Goal: Information Seeking & Learning: Learn about a topic

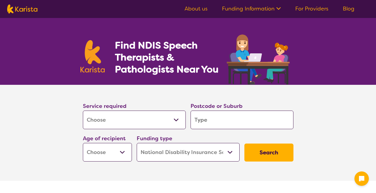
select select "[MEDICAL_DATA]"
select select "NDIS"
select select "[MEDICAL_DATA]"
select select "NDIS"
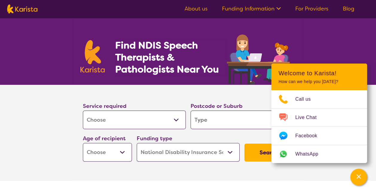
click at [132, 121] on select "Allied Health Assistant Assessment ([MEDICAL_DATA] or [MEDICAL_DATA]) Behaviour…" at bounding box center [134, 119] width 103 height 19
click at [222, 118] on input "search" at bounding box center [241, 119] width 103 height 19
type input "2"
type input "21"
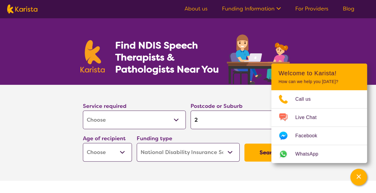
type input "21"
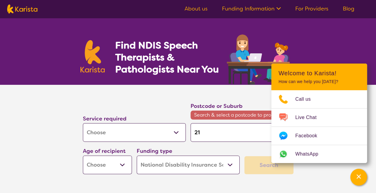
type input "210"
type input "2107"
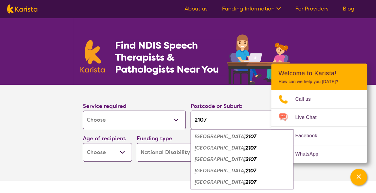
type input "2107"
click at [224, 134] on em "[GEOGRAPHIC_DATA]" at bounding box center [220, 136] width 51 height 6
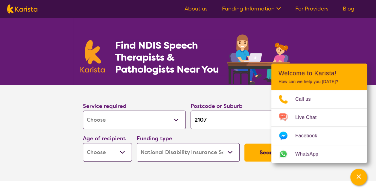
click at [119, 154] on select "Early Childhood - 0 to 9 Child - 10 to 11 Adolescent - 12 to 17 Adult - 18 to 6…" at bounding box center [107, 152] width 49 height 19
select select "CH"
click at [83, 143] on select "Early Childhood - 0 to 9 Child - 10 to 11 Adolescent - 12 to 17 Adult - 18 to 6…" at bounding box center [107, 152] width 49 height 19
select select "CH"
click at [226, 149] on select "Home Care Package (HCP) National Disability Insurance Scheme (NDIS) I don't know" at bounding box center [188, 152] width 103 height 19
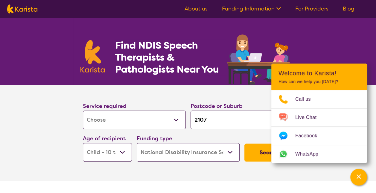
select select "i-don-t-know"
click at [137, 143] on select "Home Care Package (HCP) National Disability Insurance Scheme (NDIS) I don't know" at bounding box center [188, 152] width 103 height 19
select select "i-don-t-know"
click at [265, 149] on button "Search" at bounding box center [268, 152] width 49 height 18
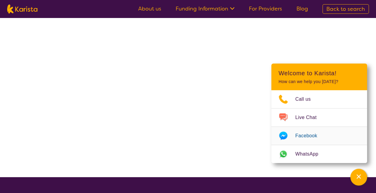
select select "[MEDICAL_DATA]"
select select "CH"
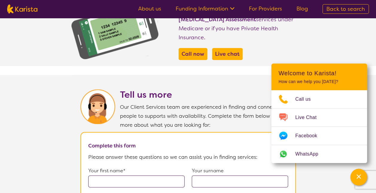
scroll to position [478, 0]
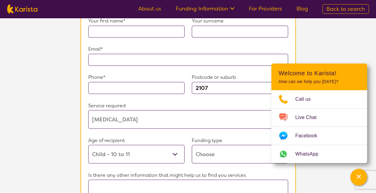
click at [219, 144] on select "Home Care Package (HCP) Home Care Package - Level 1 Home Care Package - Level 2…" at bounding box center [240, 153] width 96 height 19
select select "HCP"
click at [192, 144] on select "Home Care Package (HCP) Home Care Package - Level 1 Home Care Package - Level 2…" at bounding box center [240, 153] width 96 height 19
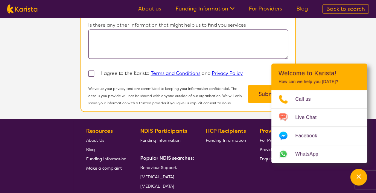
click at [256, 88] on button "Submit" at bounding box center [268, 94] width 40 height 18
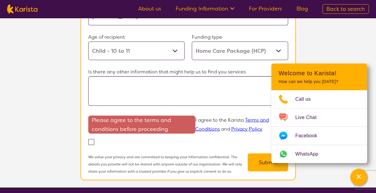
scroll to position [408, 0]
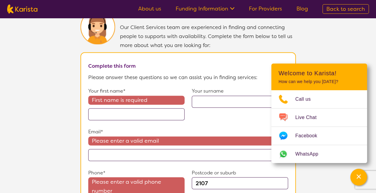
select select "[MEDICAL_DATA]"
select select "CH"
select select "NDIS"
select select "[MEDICAL_DATA]"
select select "CH"
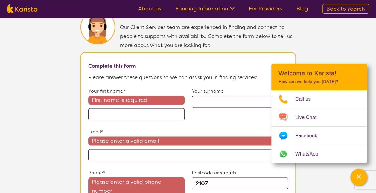
select select "NDIS"
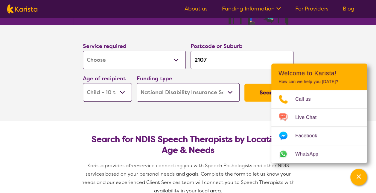
scroll to position [30, 0]
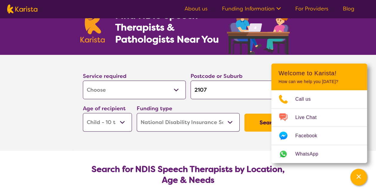
click at [230, 119] on select "Home Care Package (HCP) National Disability Insurance Scheme (NDIS) I don't know" at bounding box center [188, 122] width 103 height 19
click at [137, 113] on select "Home Care Package (HCP) National Disability Insurance Scheme (NDIS) I don't know" at bounding box center [188, 122] width 103 height 19
click at [261, 121] on button "Search" at bounding box center [268, 122] width 49 height 18
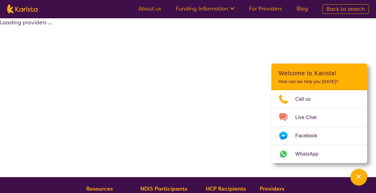
select select "[MEDICAL_DATA]"
select select "CH"
select select "NDIS"
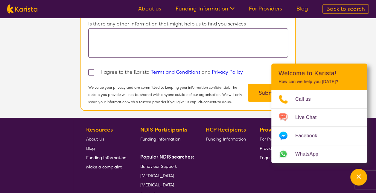
scroll to position [694, 0]
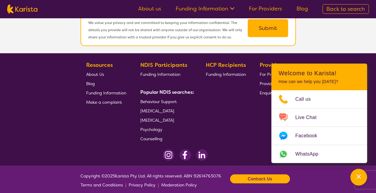
click at [166, 117] on span "[MEDICAL_DATA]" at bounding box center [157, 119] width 34 height 5
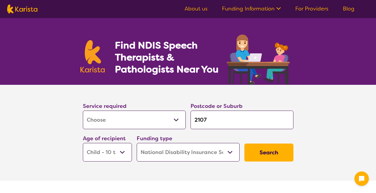
select select "[MEDICAL_DATA]"
select select "CH"
select select "NDIS"
select select "[MEDICAL_DATA]"
select select "CH"
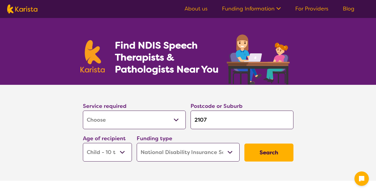
select select "NDIS"
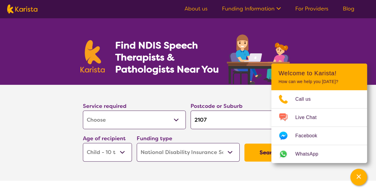
click at [29, 9] on img at bounding box center [22, 8] width 30 height 9
select select "[MEDICAL_DATA]"
select select "CH"
select select "NDIS"
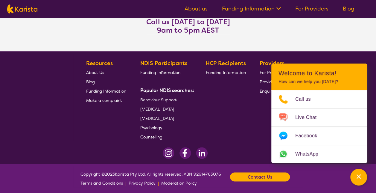
scroll to position [521, 0]
